Goal: Information Seeking & Learning: Learn about a topic

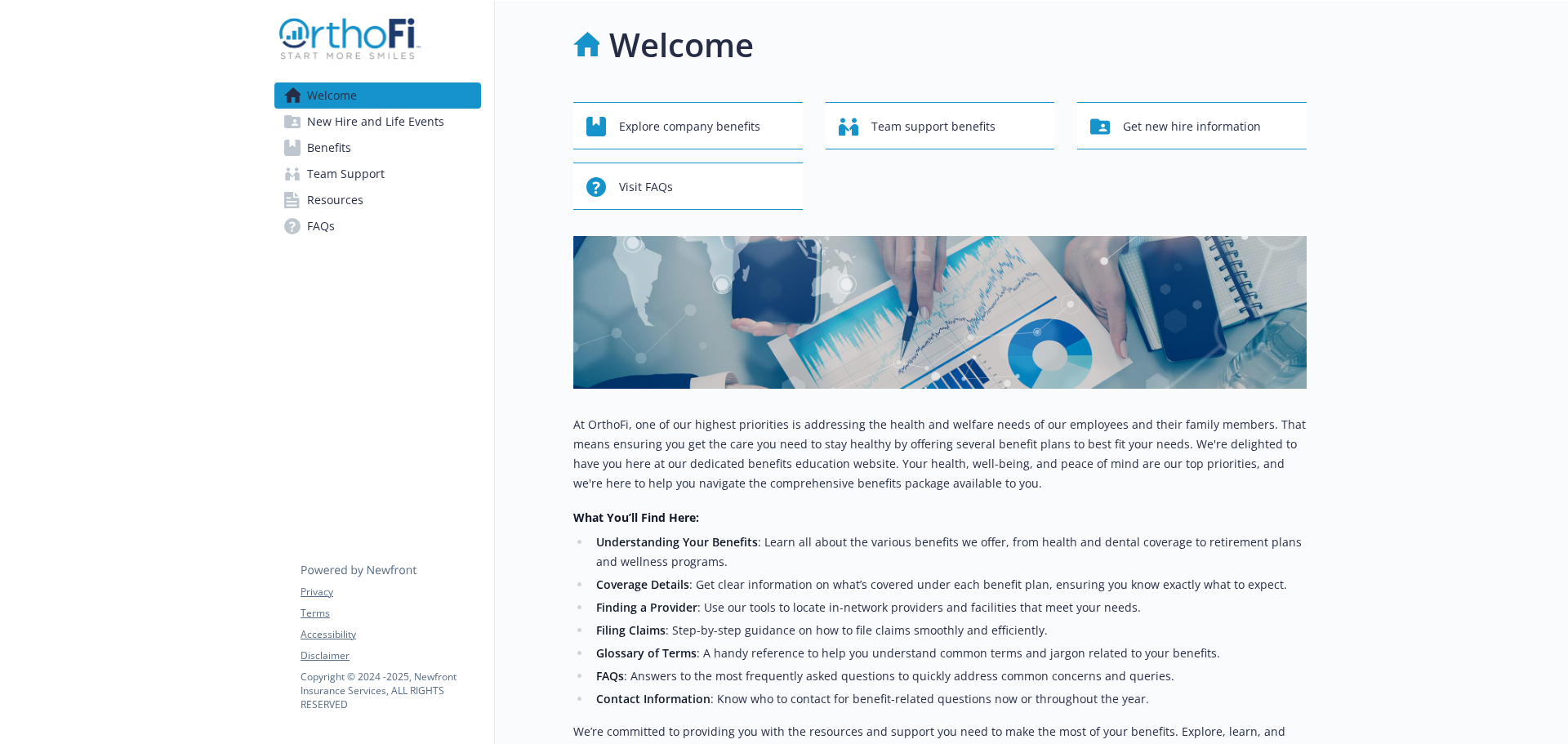
click at [339, 152] on span "Benefits" at bounding box center [329, 147] width 44 height 26
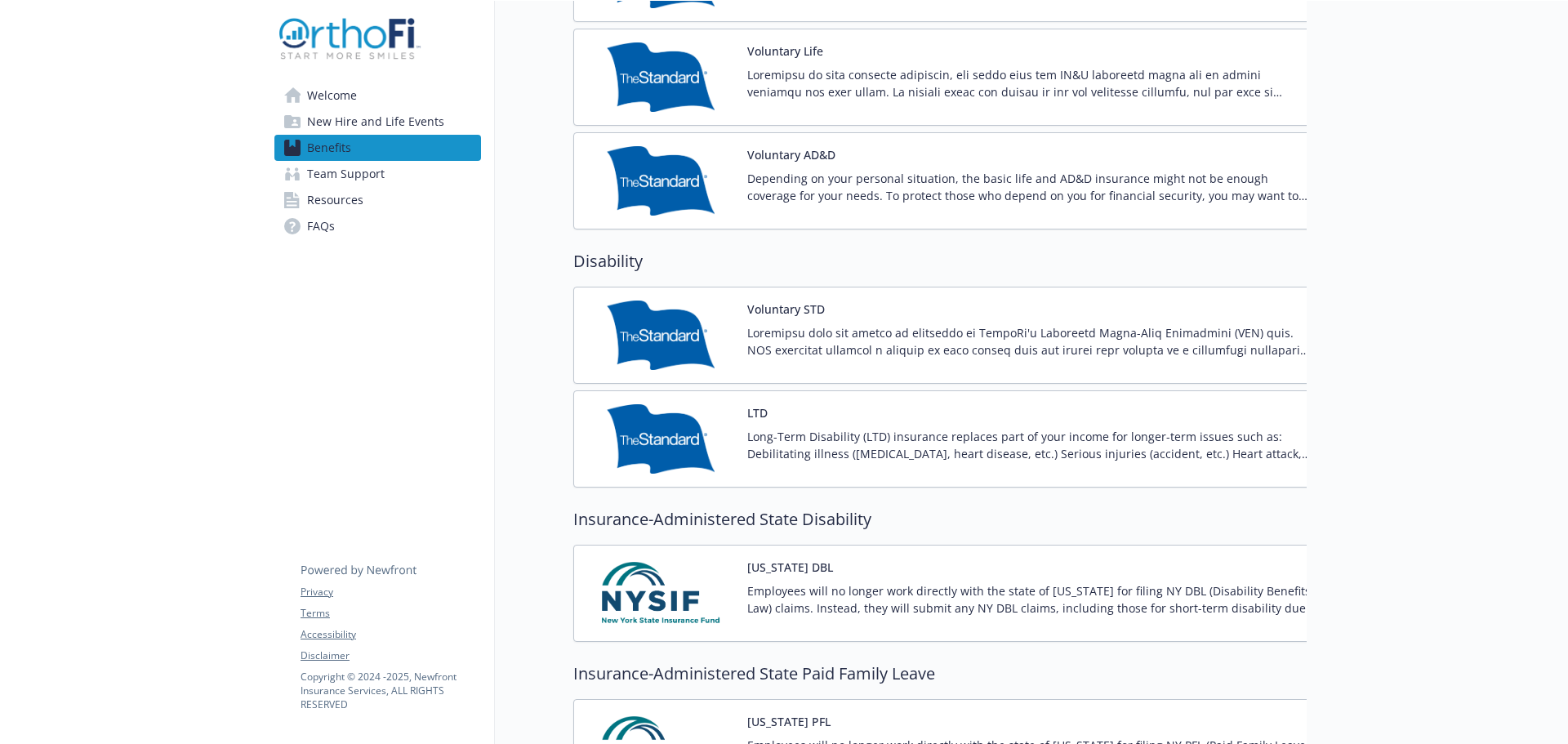
scroll to position [1144, 0]
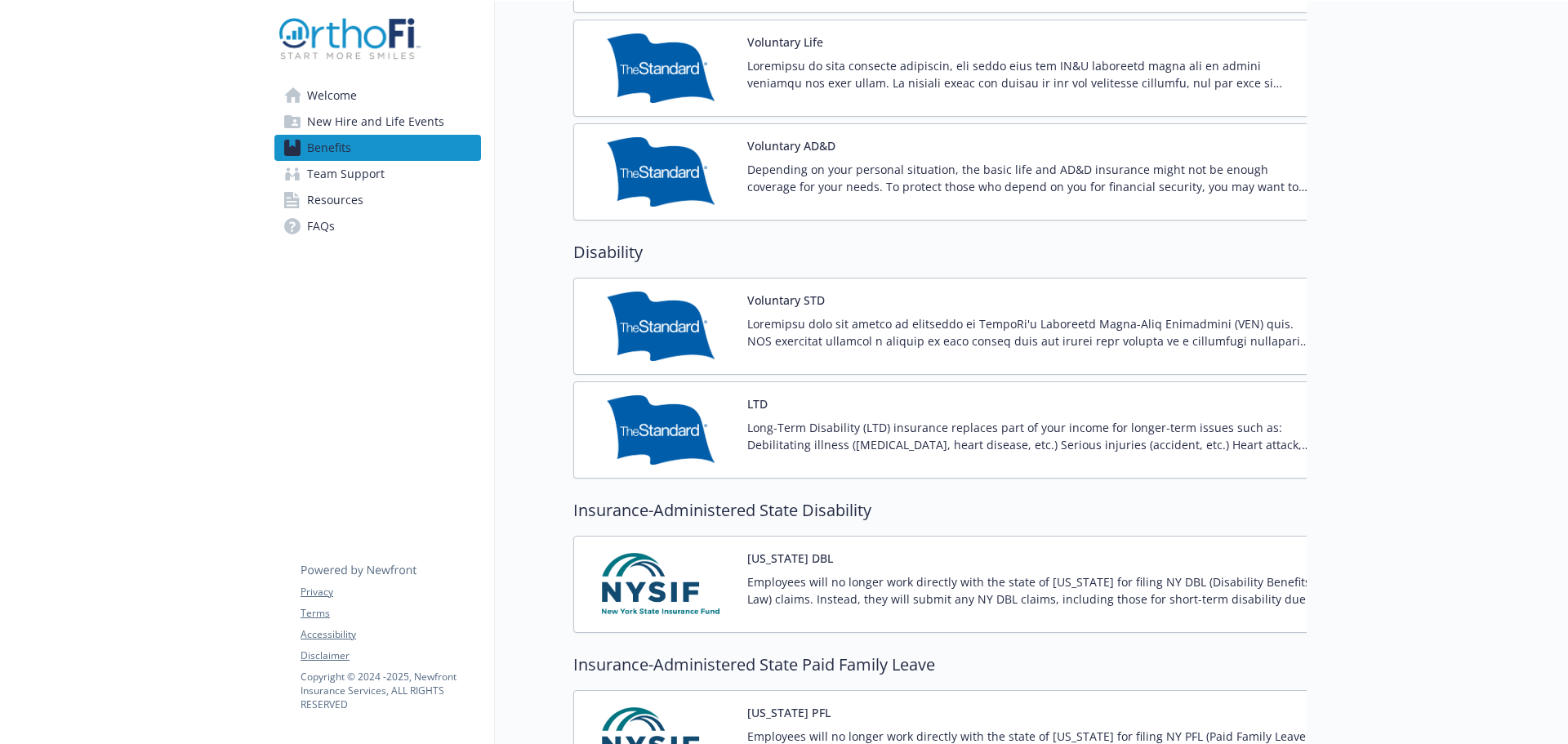
click at [849, 424] on p "Long-Term Disability (LTD) insurance replaces part of your income for longer-te…" at bounding box center [1031, 436] width 568 height 35
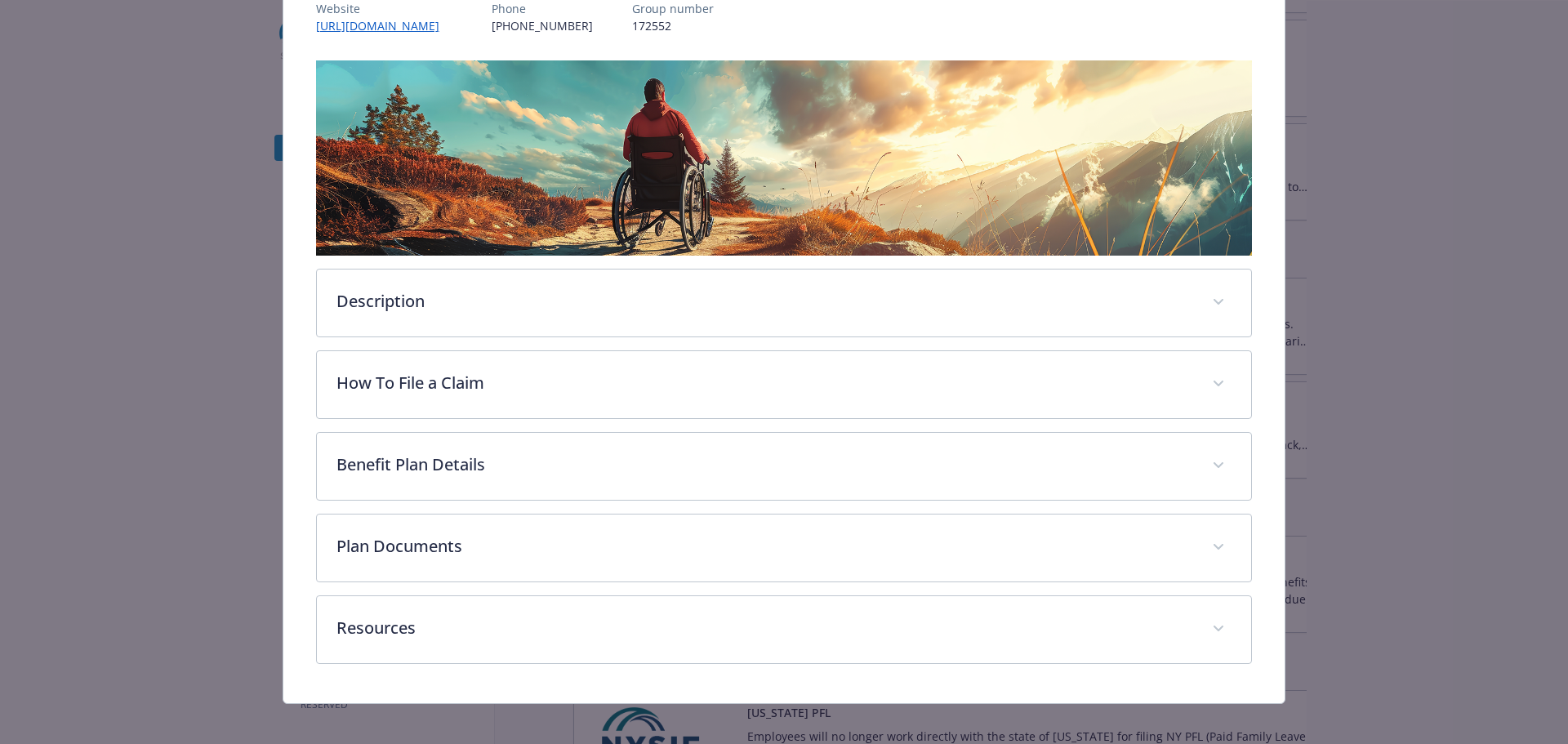
scroll to position [226, 0]
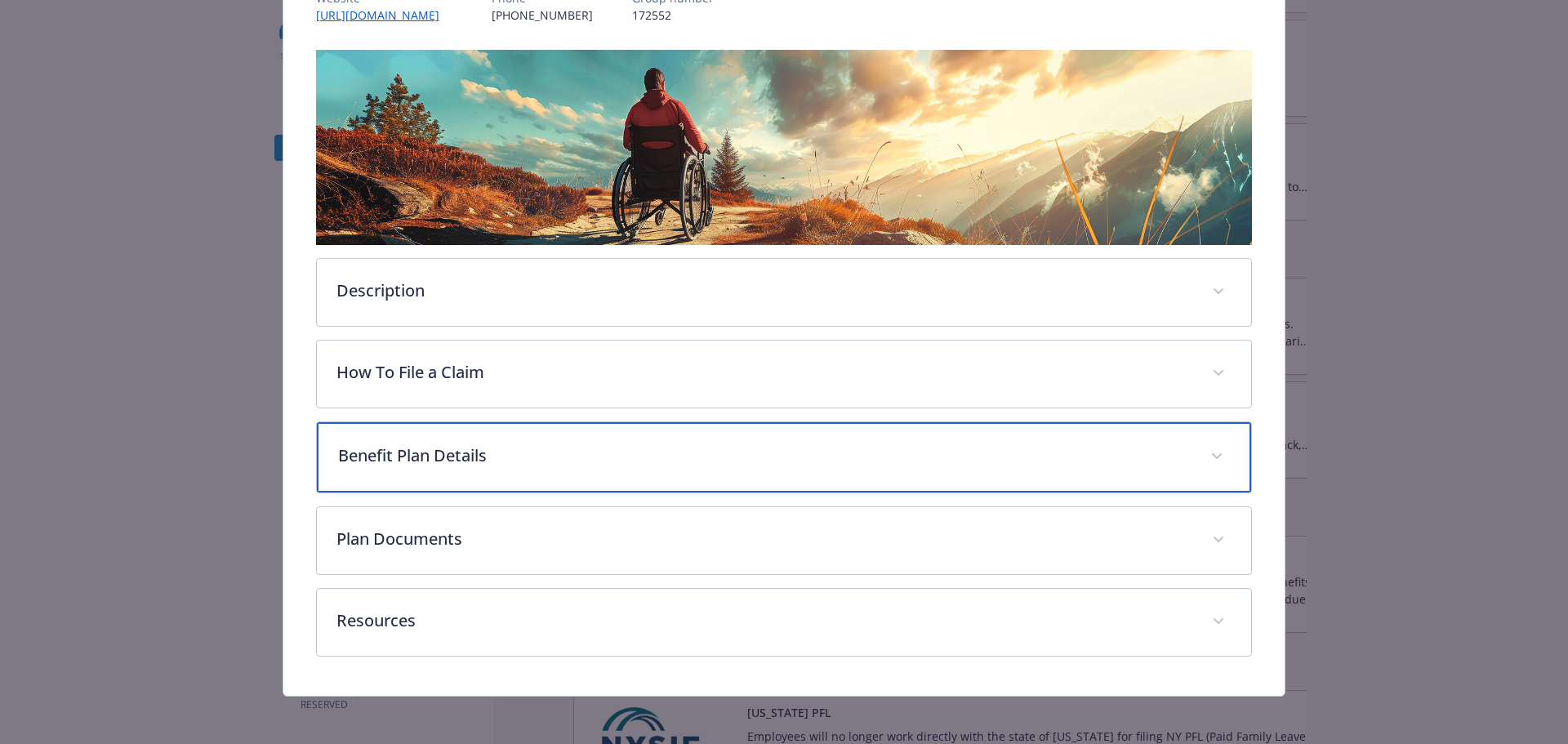
click at [600, 449] on p "Benefit Plan Details" at bounding box center [765, 456] width 854 height 25
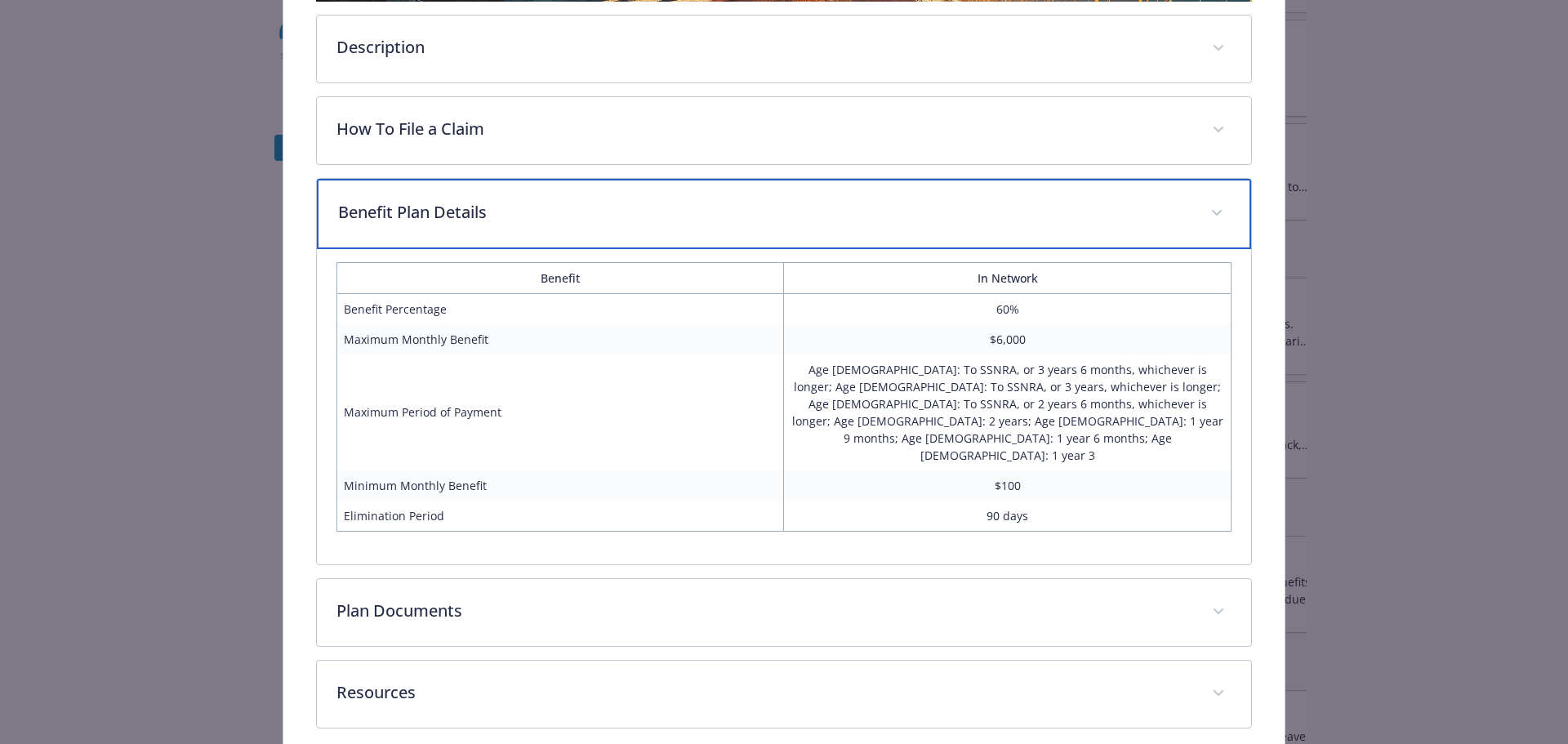
scroll to position [471, 0]
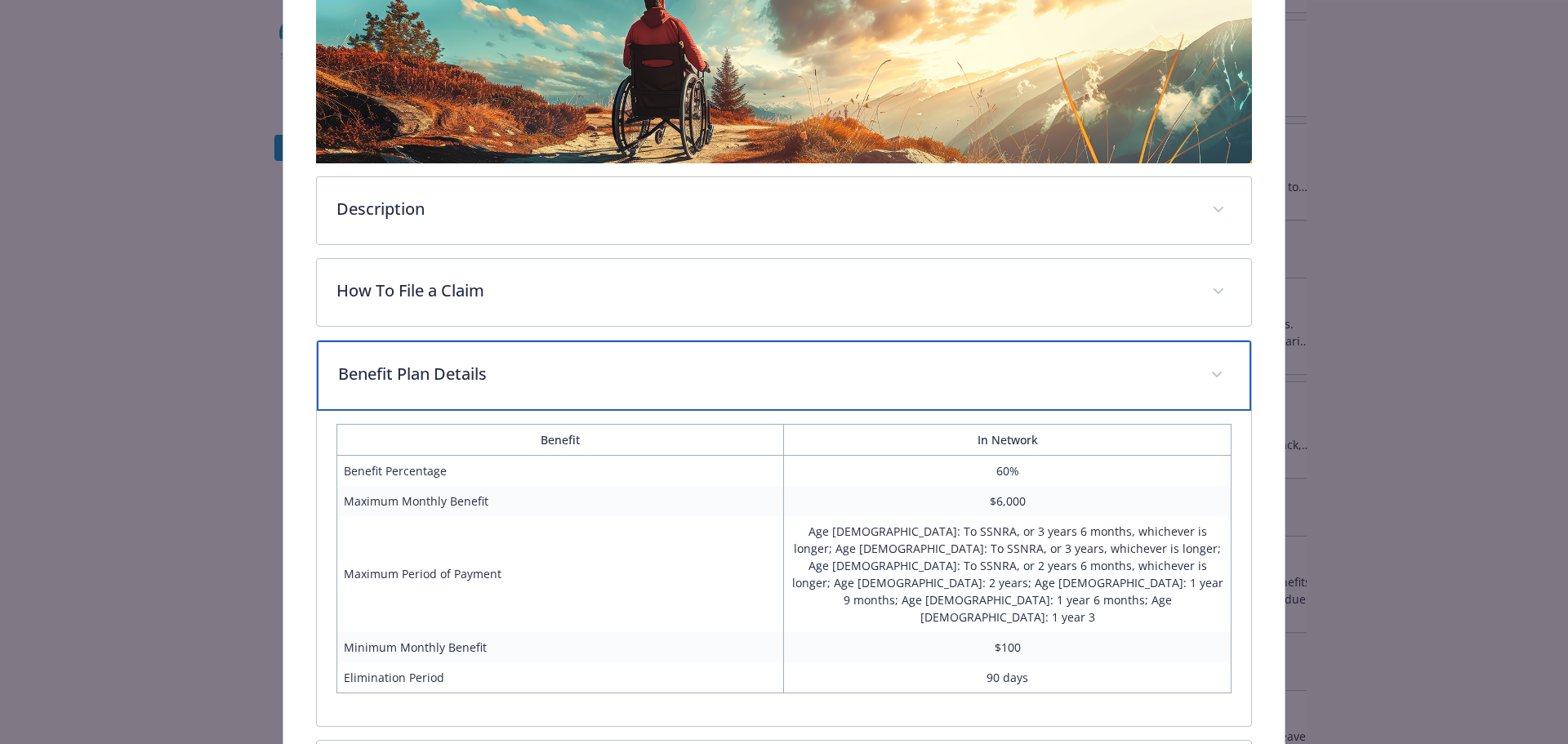
click at [615, 367] on p "Benefit Plan Details" at bounding box center [765, 374] width 854 height 25
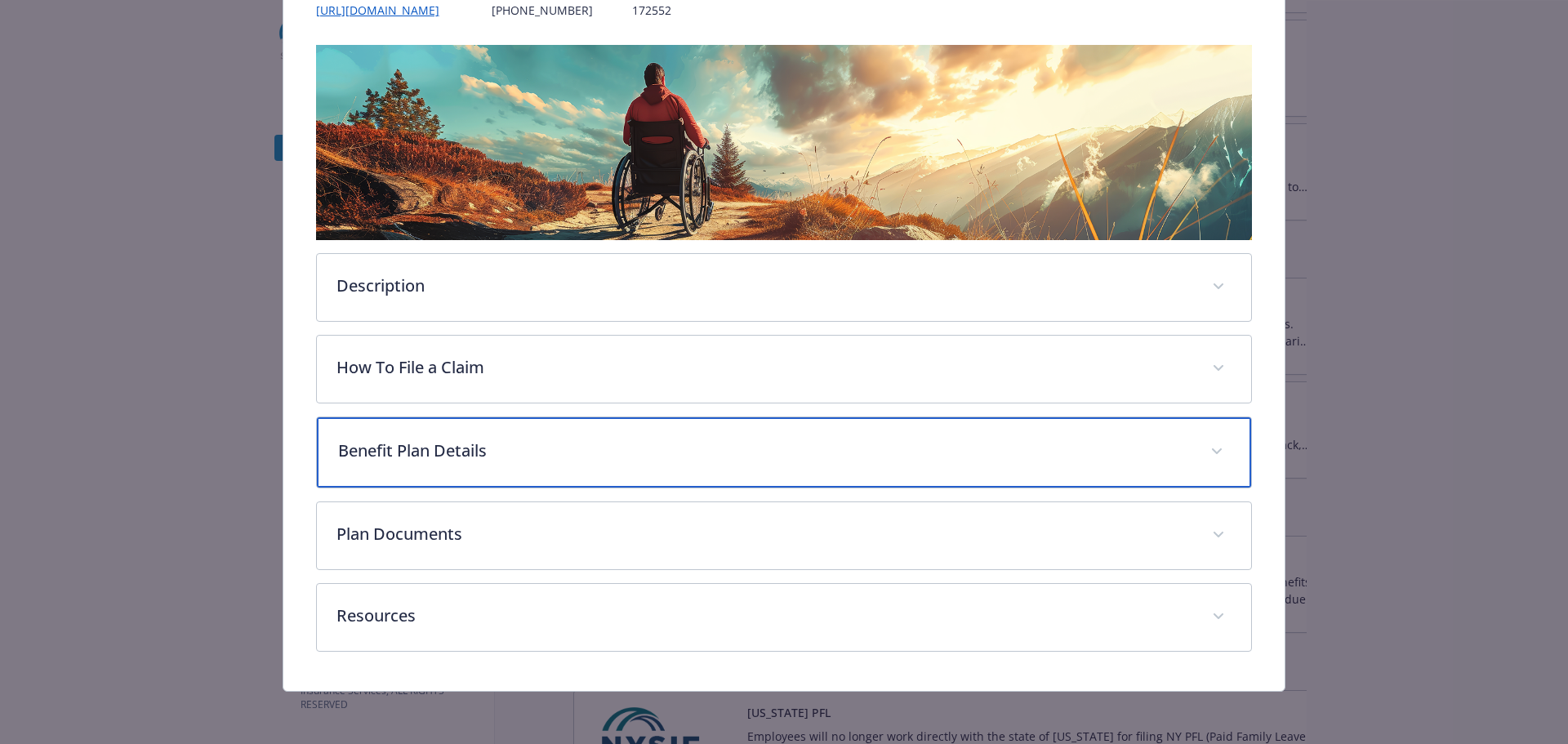
scroll to position [229, 0]
